Goal: Transaction & Acquisition: Download file/media

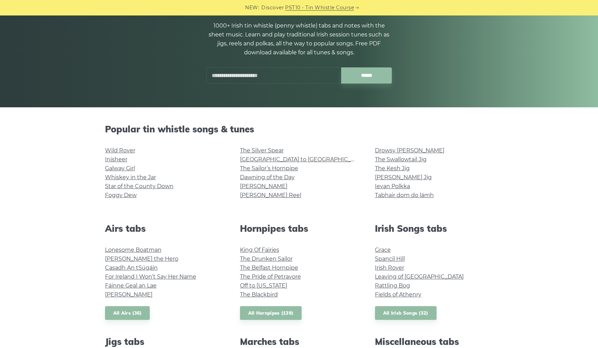
scroll to position [109, 0]
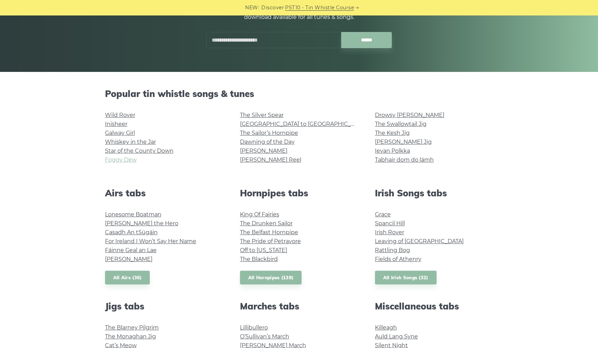
click at [129, 160] on link "Foggy Dew" at bounding box center [121, 160] width 32 height 7
click at [148, 143] on link "Whiskey in the Jar" at bounding box center [130, 142] width 51 height 7
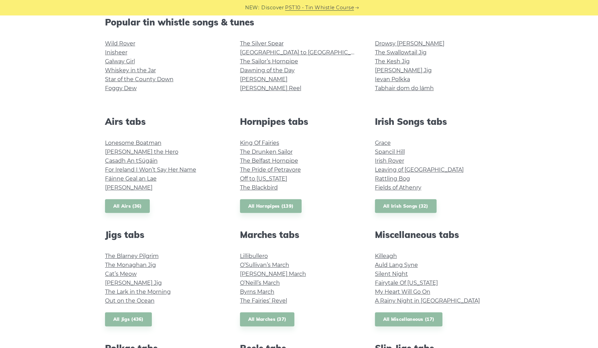
scroll to position [182, 0]
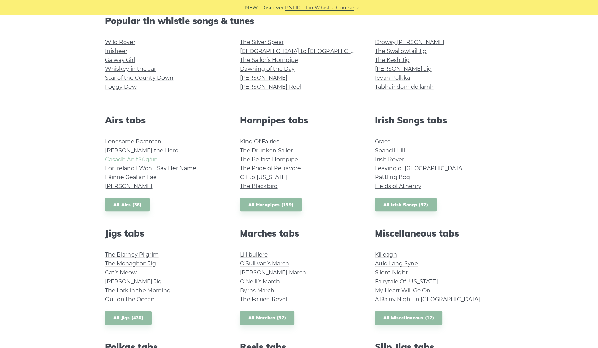
click at [148, 158] on link "Casadh An tSúgáin" at bounding box center [131, 159] width 53 height 7
click at [395, 148] on link "Spancil Hill" at bounding box center [390, 150] width 30 height 7
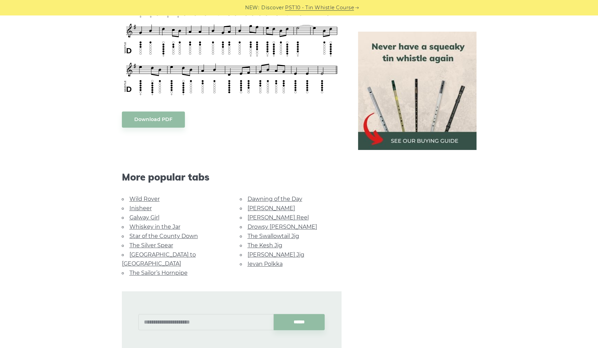
scroll to position [400, 0]
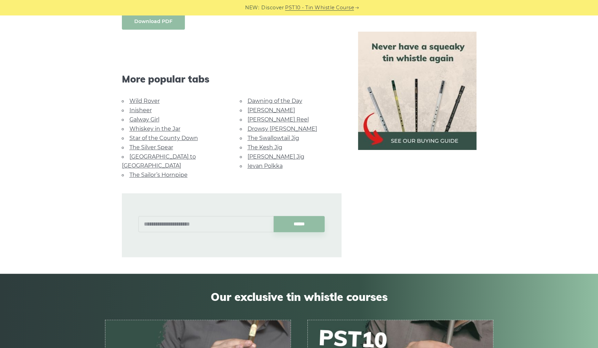
click at [159, 20] on link "Download PDF" at bounding box center [153, 21] width 63 height 16
click at [263, 103] on link "Dawning of the Day" at bounding box center [275, 101] width 55 height 7
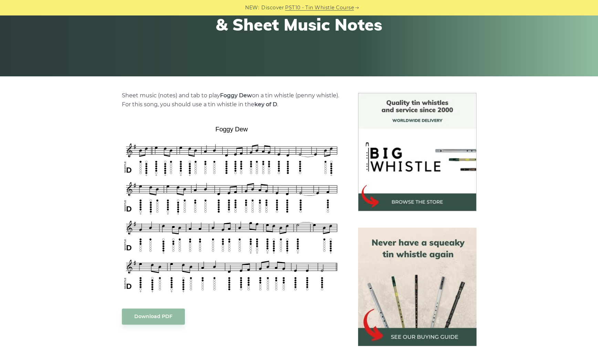
scroll to position [73, 0]
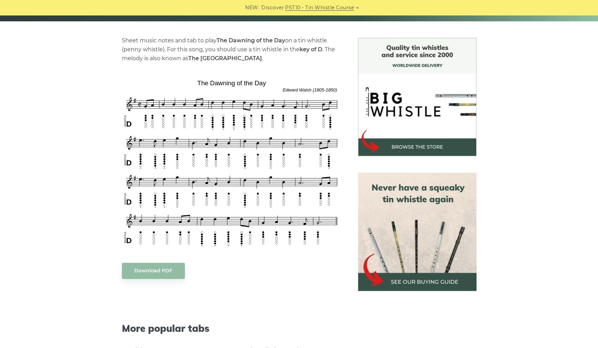
scroll to position [182, 0]
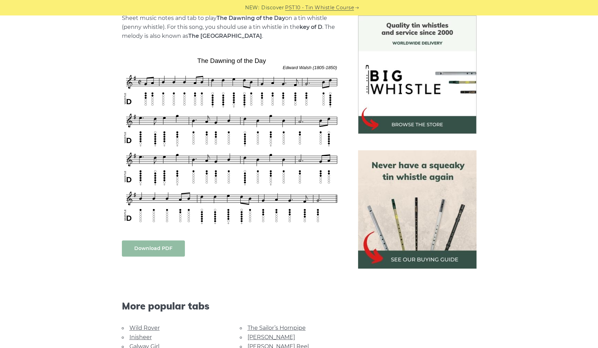
click at [174, 251] on link "Download PDF" at bounding box center [153, 249] width 63 height 16
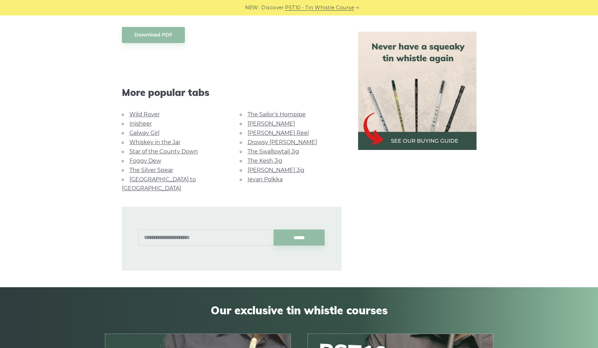
scroll to position [400, 0]
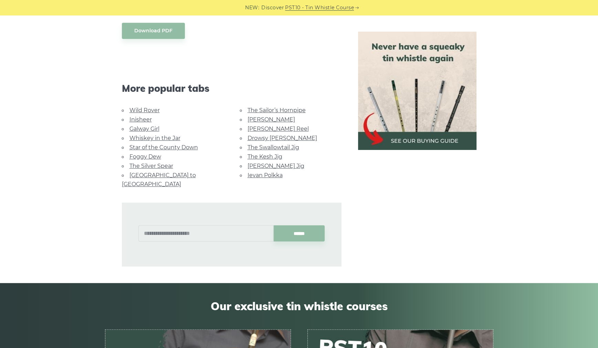
click at [169, 144] on link "Star of the County Down" at bounding box center [163, 147] width 69 height 7
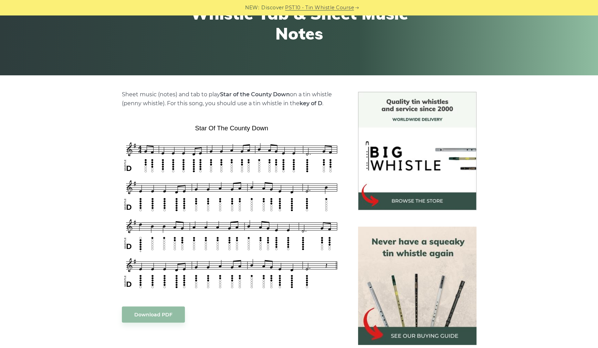
scroll to position [109, 0]
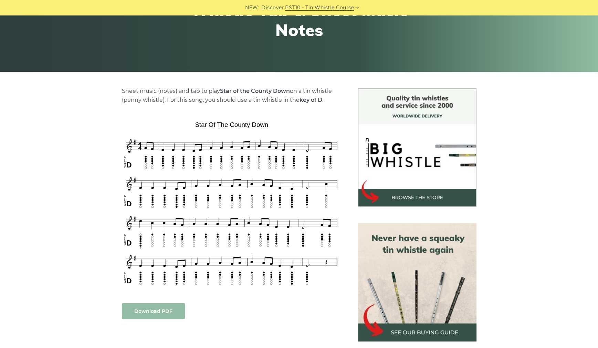
click at [164, 311] on link "Download PDF" at bounding box center [153, 311] width 63 height 16
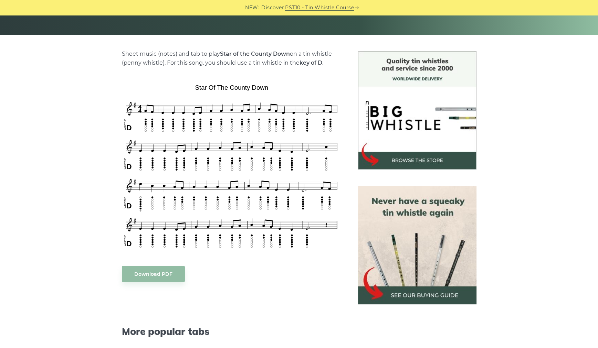
scroll to position [145, 0]
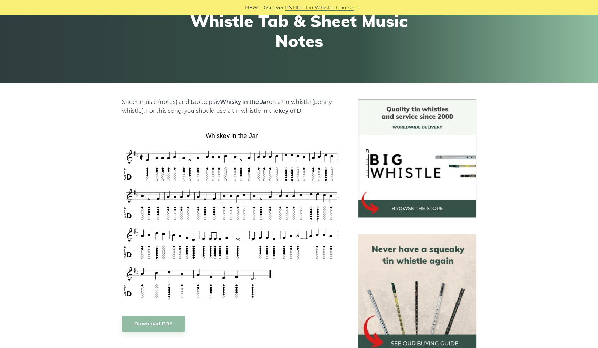
scroll to position [182, 0]
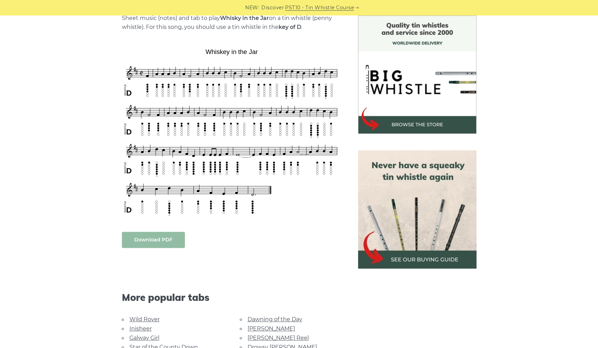
click at [172, 241] on link "Download PDF" at bounding box center [153, 240] width 63 height 16
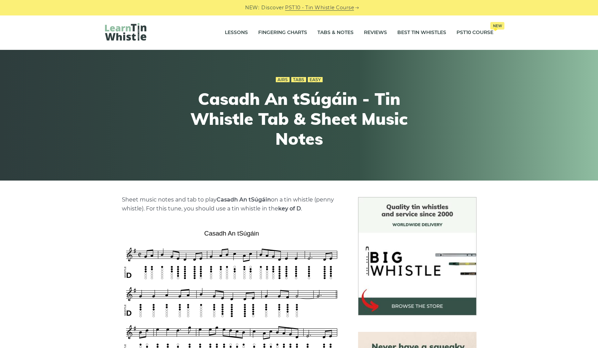
scroll to position [254, 0]
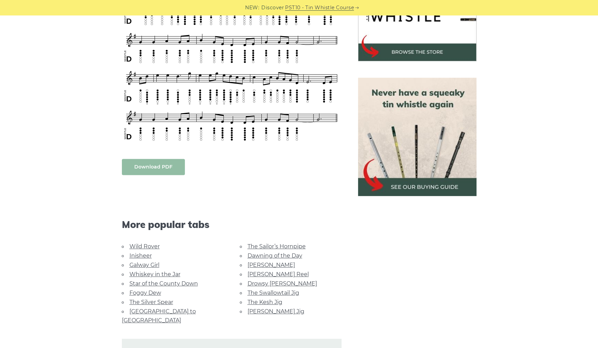
click at [148, 167] on link "Download PDF" at bounding box center [153, 167] width 63 height 16
click at [54, 81] on div "Sheet music notes and tab to play Casadh An tSúgáin on a tin whistle (penny whi…" at bounding box center [299, 173] width 598 height 460
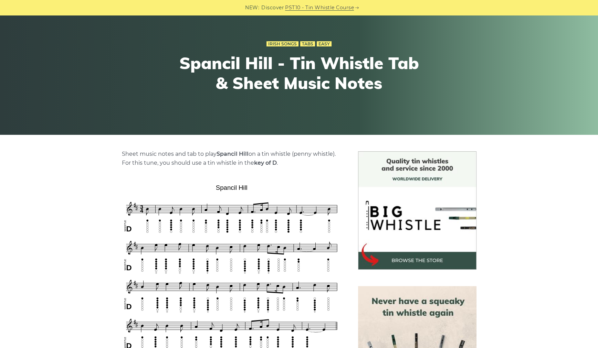
scroll to position [109, 0]
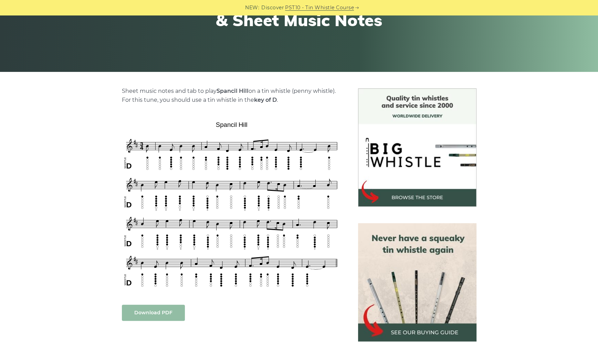
click at [173, 313] on link "Download PDF" at bounding box center [153, 313] width 63 height 16
